Goal: Information Seeking & Learning: Learn about a topic

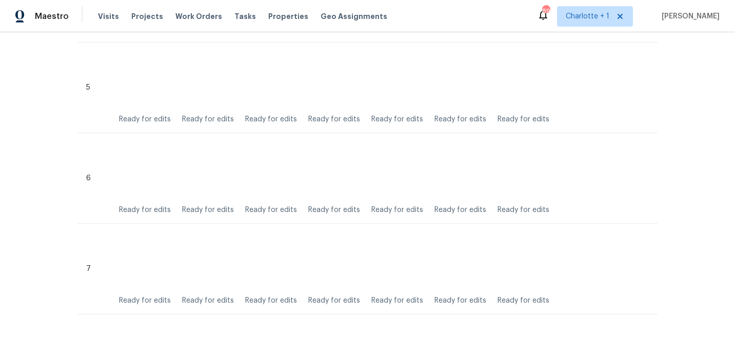
scroll to position [718, 0]
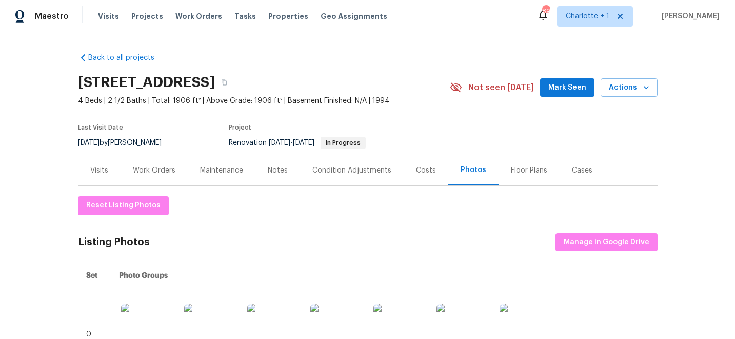
click at [427, 172] on div "Costs" at bounding box center [426, 171] width 20 height 10
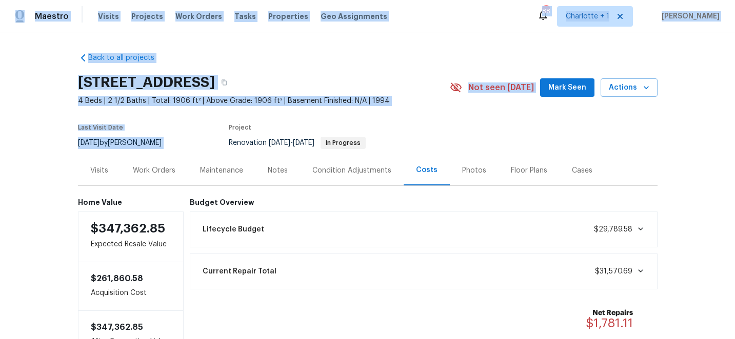
drag, startPoint x: 615, startPoint y: 121, endPoint x: 25, endPoint y: -49, distance: 614.7
click at [25, 0] on html "Maestro Visits Projects Work Orders Tasks Properties Geo Assignments 88 Charlot…" at bounding box center [367, 169] width 735 height 339
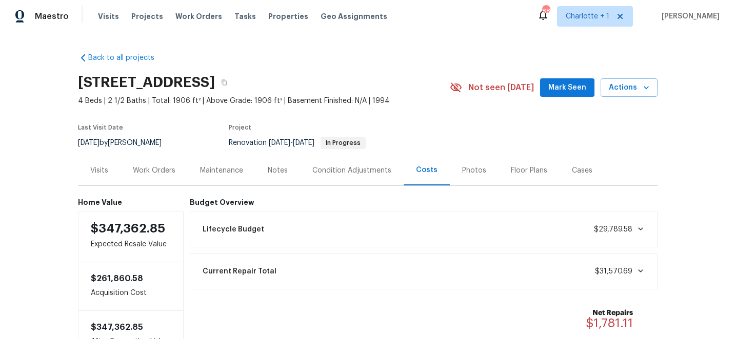
click at [33, 77] on div "Back to all projects [STREET_ADDRESS] 4 Beds | 2 1/2 Baths | Total: 1906 ft² | …" at bounding box center [367, 185] width 735 height 307
click at [144, 18] on span "Projects" at bounding box center [147, 16] width 32 height 10
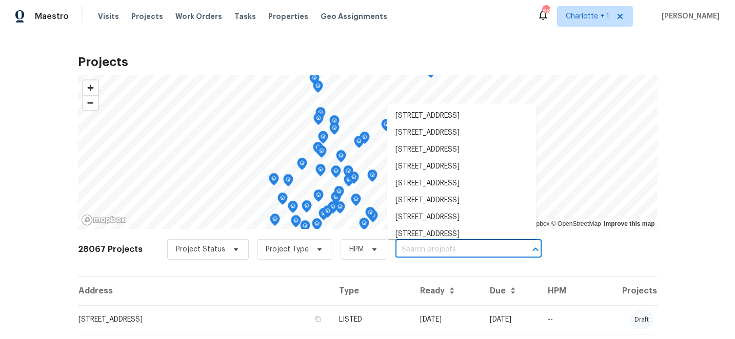
click at [409, 251] on input "text" at bounding box center [453, 250] width 117 height 16
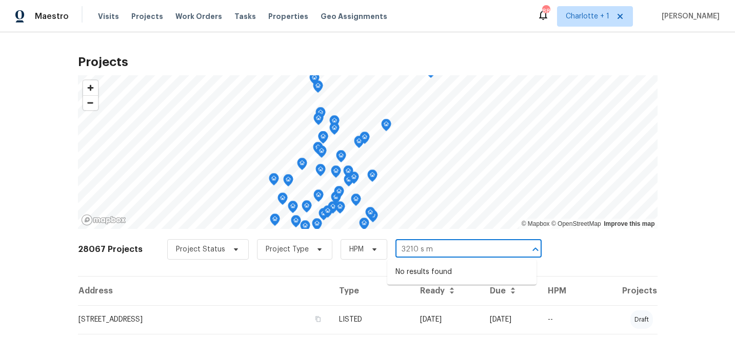
type input "3210 s m"
click at [579, 246] on div "28067 Projects Project Status Project Type HPM ​" at bounding box center [367, 255] width 579 height 41
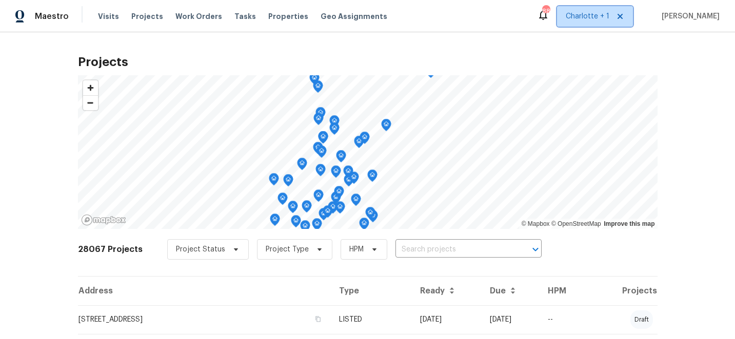
click at [609, 20] on span "Charlotte + 1" at bounding box center [588, 16] width 44 height 10
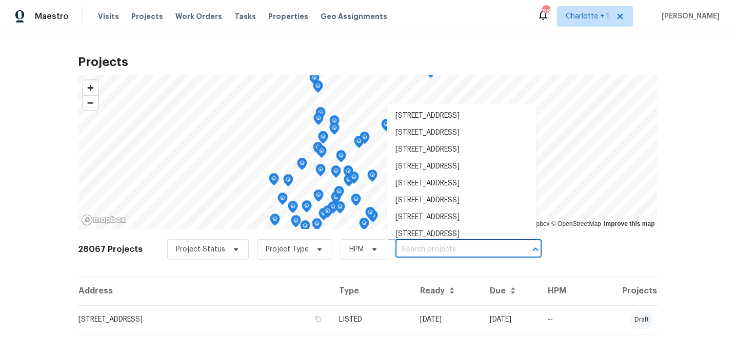
click at [408, 249] on input "text" at bounding box center [453, 250] width 117 height 16
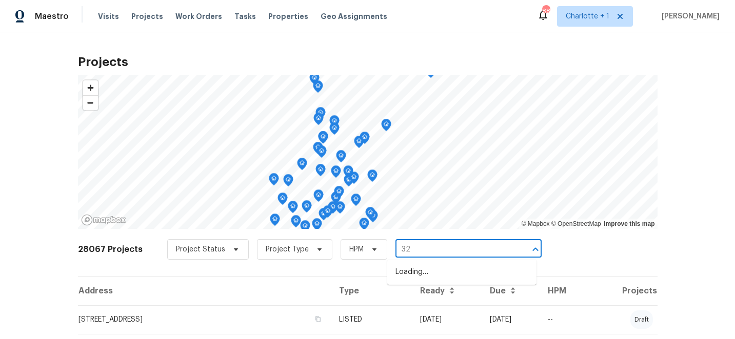
type input "3"
type input "s mebane"
click at [444, 272] on li "3012 S Mebane St, Burlington, NC 27215" at bounding box center [461, 272] width 149 height 17
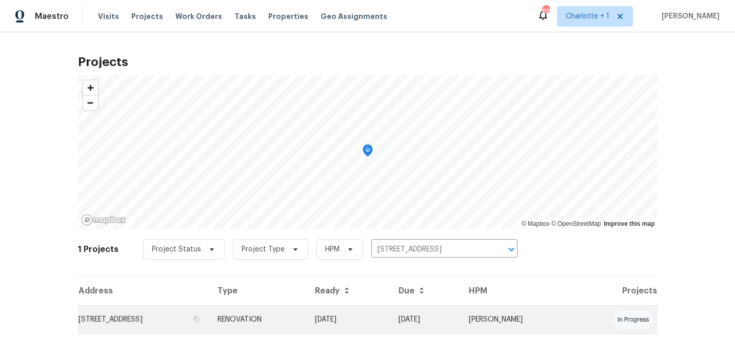
click at [391, 321] on td "09/26/25" at bounding box center [349, 320] width 84 height 29
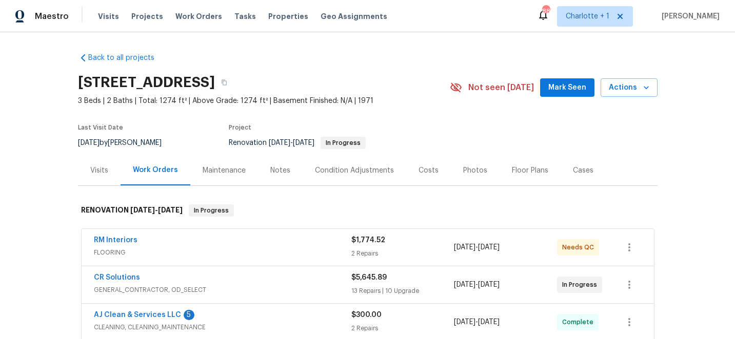
click at [469, 170] on div "Photos" at bounding box center [475, 171] width 24 height 10
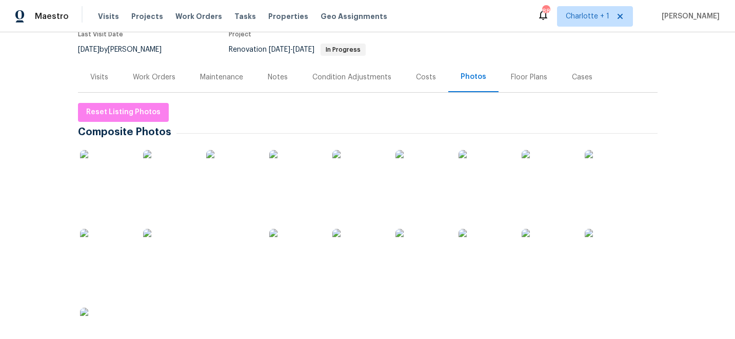
scroll to position [73, 0]
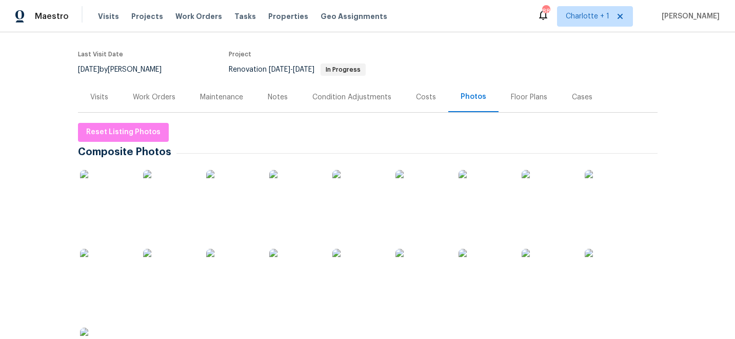
click at [110, 182] on img at bounding box center [105, 195] width 51 height 51
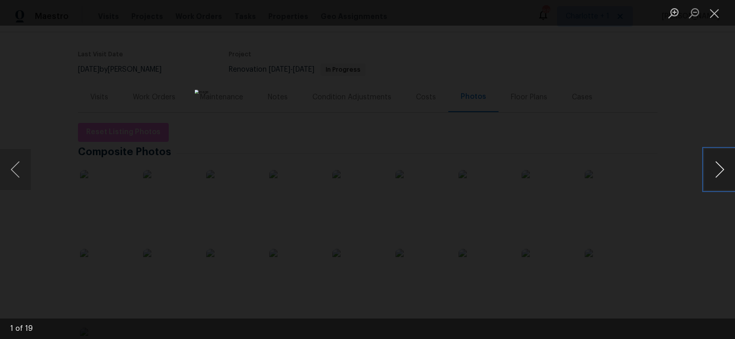
click at [720, 170] on button "Next image" at bounding box center [719, 169] width 31 height 41
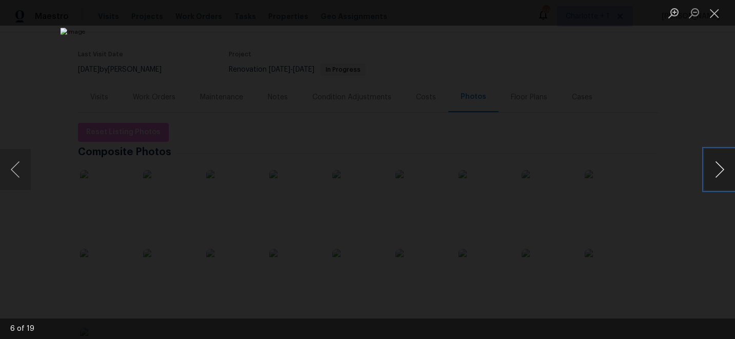
click at [720, 170] on button "Next image" at bounding box center [719, 169] width 31 height 41
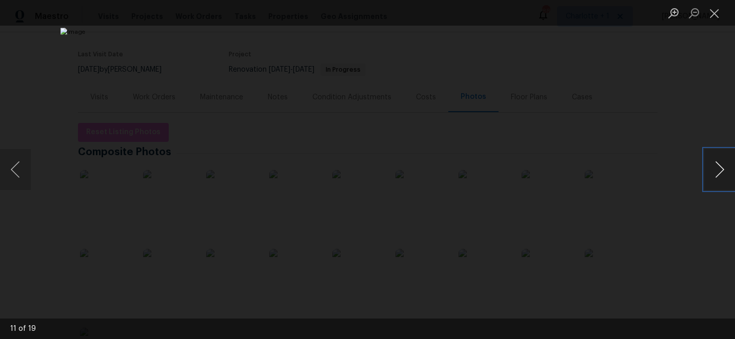
click at [720, 170] on button "Next image" at bounding box center [719, 169] width 31 height 41
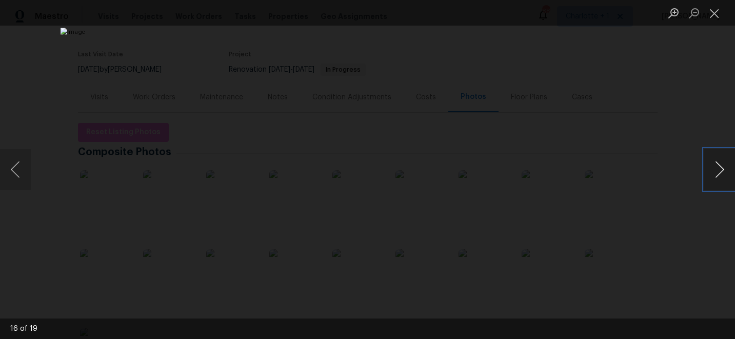
click at [720, 170] on button "Next image" at bounding box center [719, 169] width 31 height 41
click at [713, 14] on button "Close lightbox" at bounding box center [714, 13] width 21 height 18
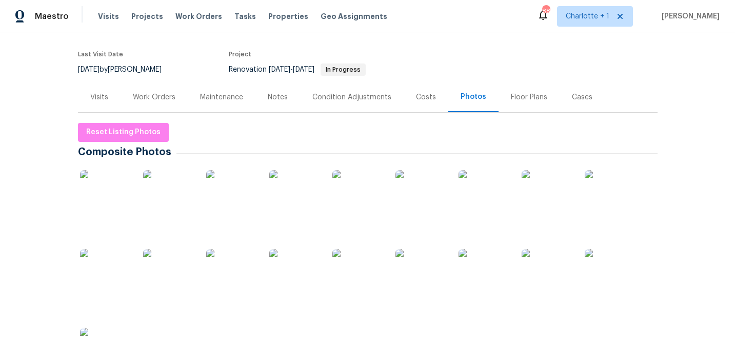
click at [424, 96] on div "Costs" at bounding box center [426, 97] width 20 height 10
